Goal: Navigation & Orientation: Find specific page/section

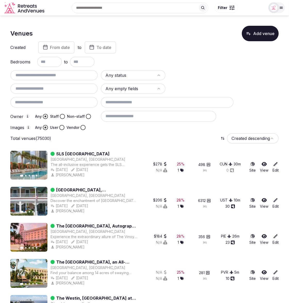
click at [275, 6] on img at bounding box center [273, 7] width 7 height 7
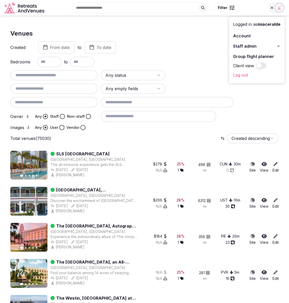
click at [273, 45] on button "Staff admin" at bounding box center [256, 46] width 47 height 8
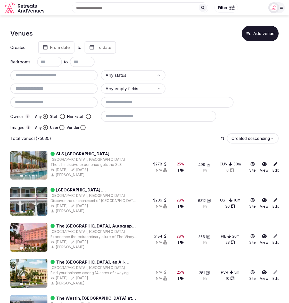
click at [272, 9] on img at bounding box center [273, 7] width 7 height 7
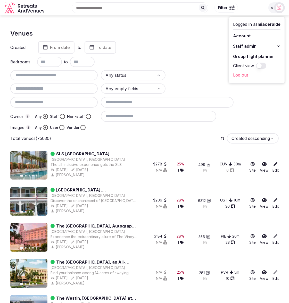
click at [270, 46] on button "Staff admin" at bounding box center [256, 46] width 47 height 8
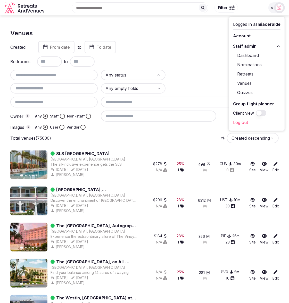
click at [243, 56] on link "Dashboard" at bounding box center [256, 55] width 47 height 8
click at [194, 67] on div "Created From date to To date Bedrooms to Any status Any empty fields Owner Any …" at bounding box center [144, 85] width 269 height 89
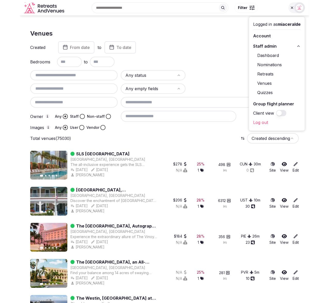
scroll to position [1, 0]
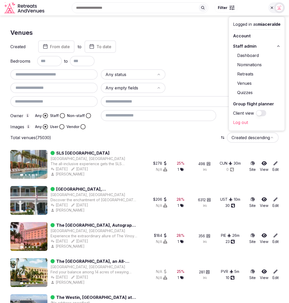
click at [272, 9] on icon at bounding box center [272, 8] width 4 height 4
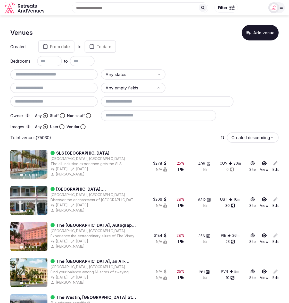
click at [232, 76] on div at bounding box center [201, 74] width 65 height 10
